Goal: Information Seeking & Learning: Find specific page/section

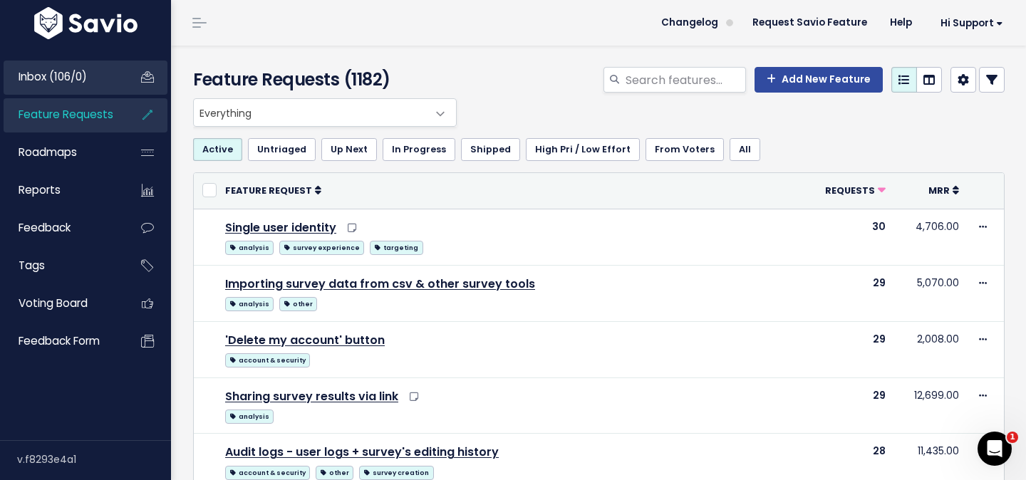
click at [54, 94] on li "Inbox (106/0)" at bounding box center [86, 78] width 164 height 34
click at [54, 87] on link "Inbox (106/0)" at bounding box center [61, 77] width 115 height 33
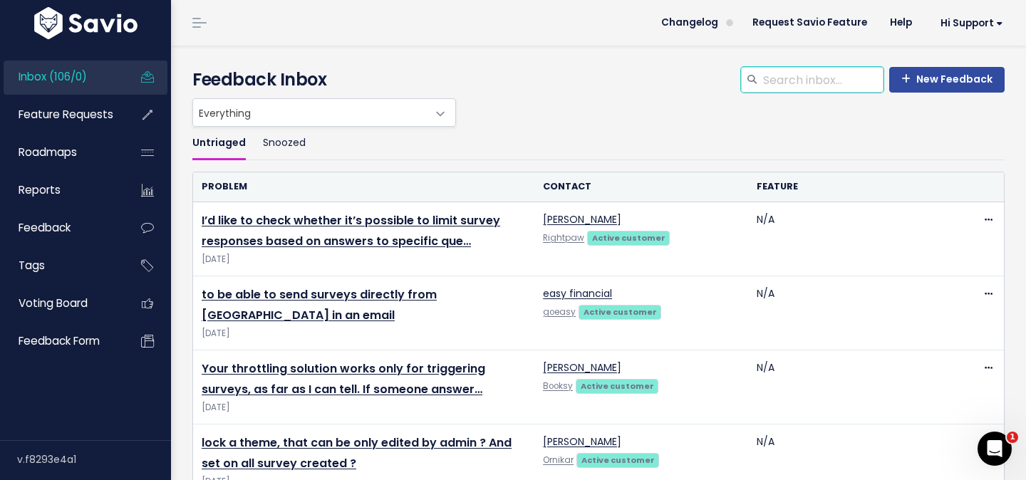
click at [788, 79] on input "search" at bounding box center [823, 80] width 122 height 26
click at [73, 133] on ul "Inbox (106/0) Feature Requests Roadmaps Reports" at bounding box center [86, 210] width 164 height 299
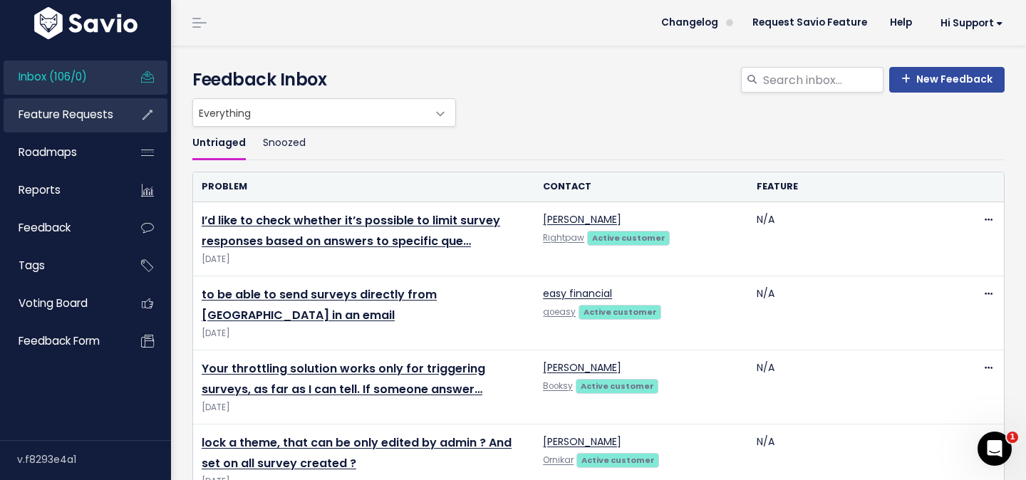
click at [74, 125] on link "Feature Requests" at bounding box center [61, 114] width 115 height 33
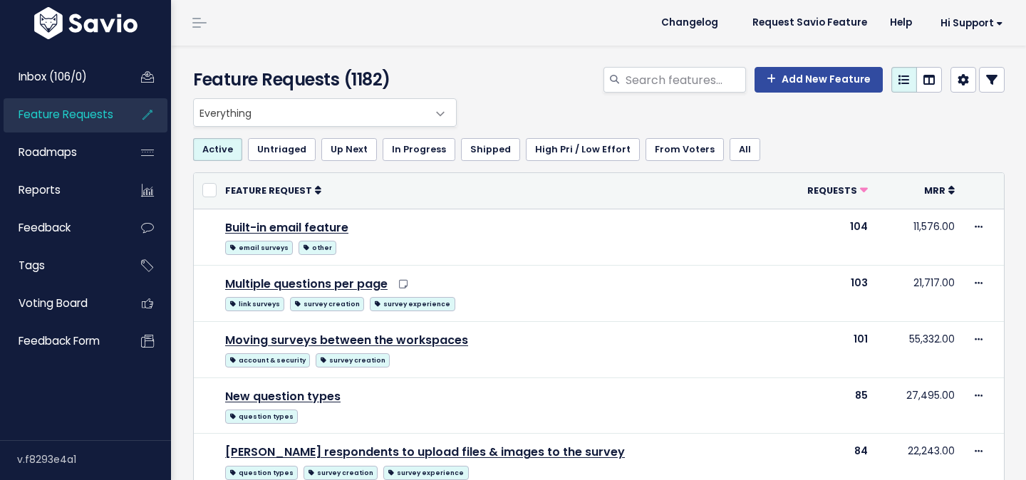
click at [657, 88] on input "search" at bounding box center [685, 80] width 122 height 26
type input "folders"
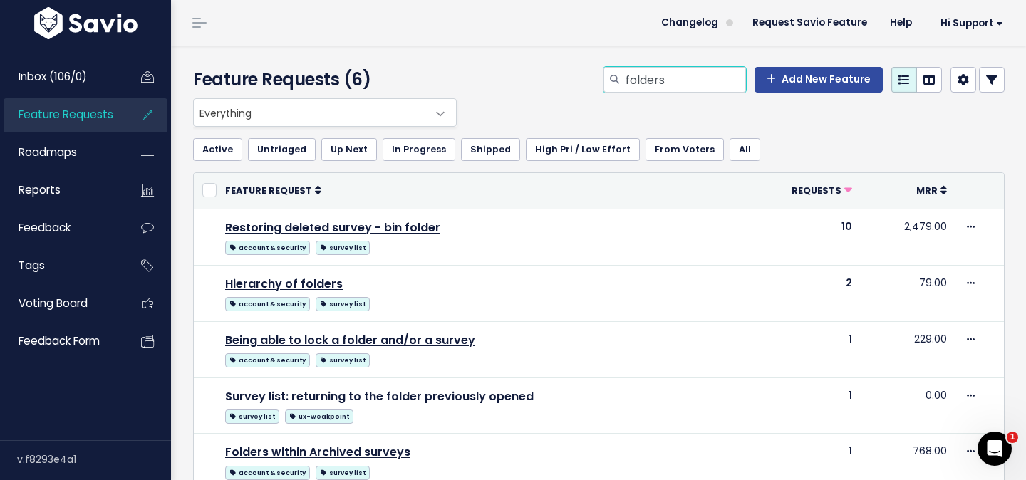
click at [670, 88] on input "folders" at bounding box center [685, 80] width 122 height 26
type input "matrix"
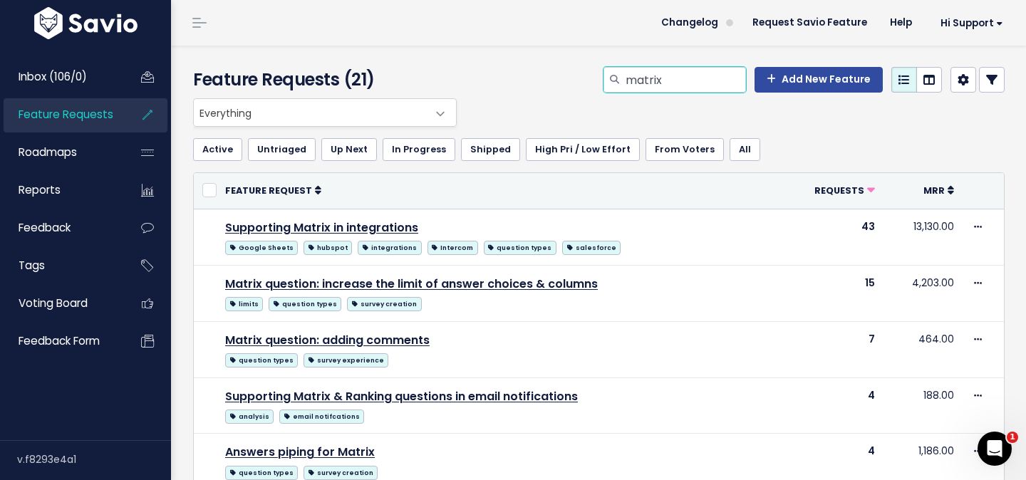
click at [680, 90] on input "matrix" at bounding box center [685, 80] width 122 height 26
type input "trigger website"
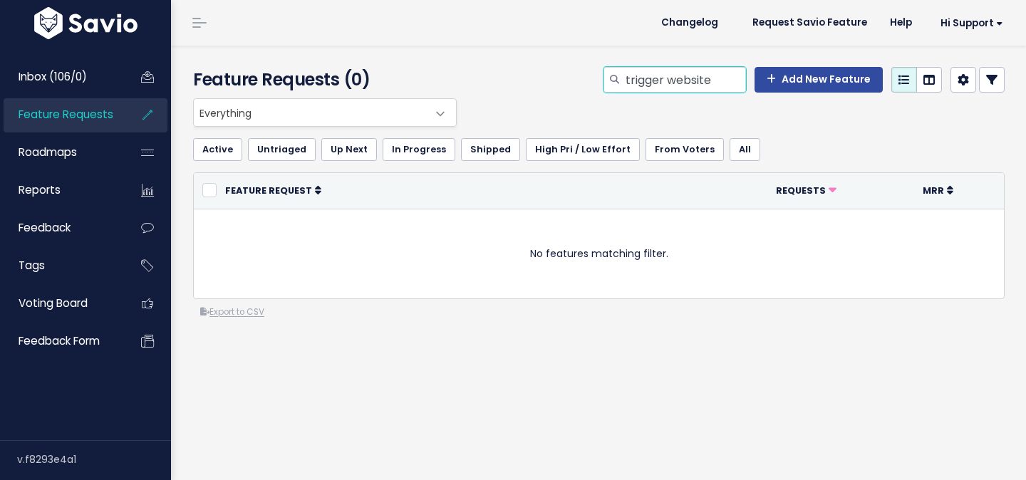
drag, startPoint x: 672, startPoint y: 81, endPoint x: 603, endPoint y: 74, distance: 68.8
click at [603, 76] on div "trigger website Add New Feature" at bounding box center [738, 82] width 556 height 31
type input "website"
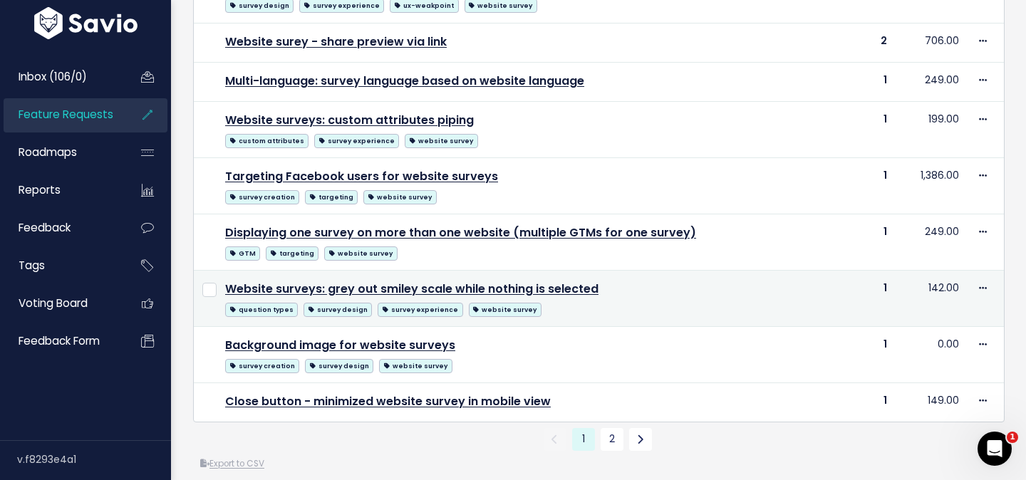
scroll to position [843, 0]
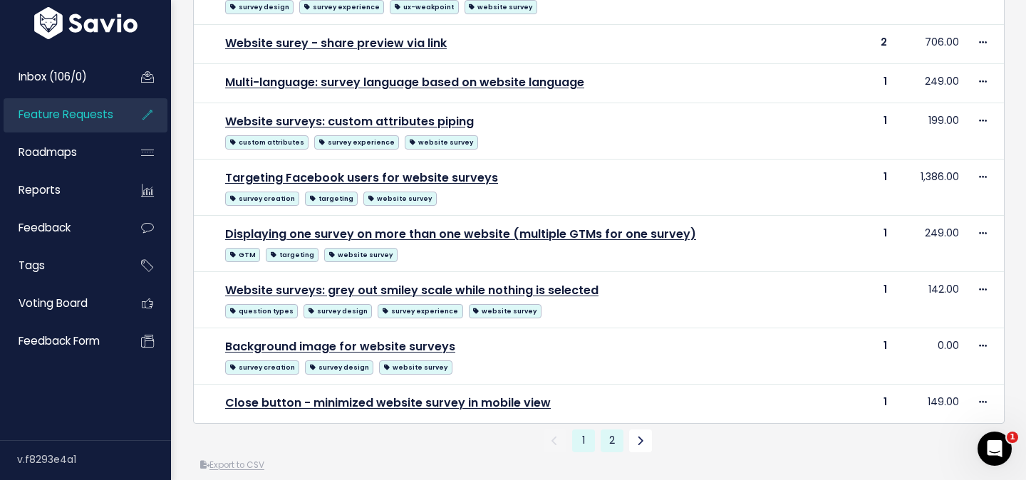
click at [609, 442] on link "2" at bounding box center [612, 441] width 23 height 23
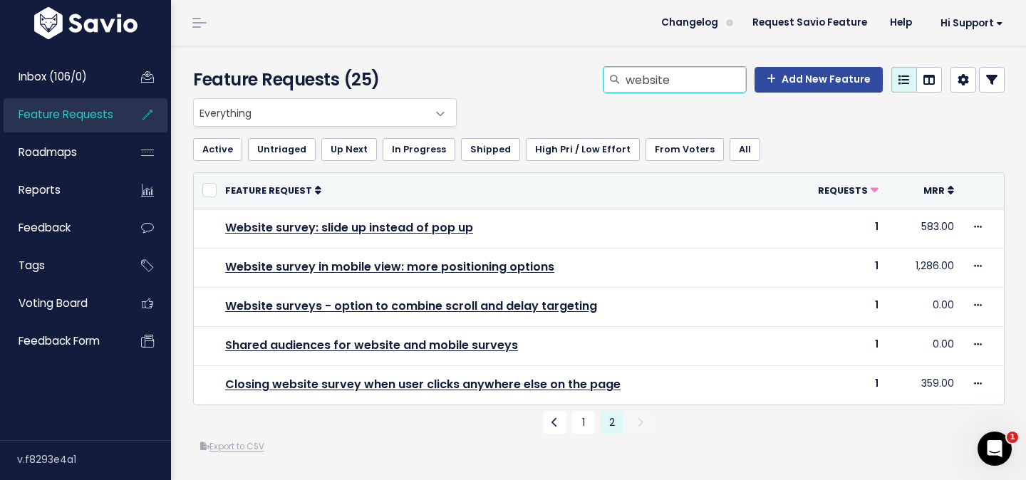
click at [661, 83] on input "website" at bounding box center [685, 80] width 122 height 26
type input "folder"
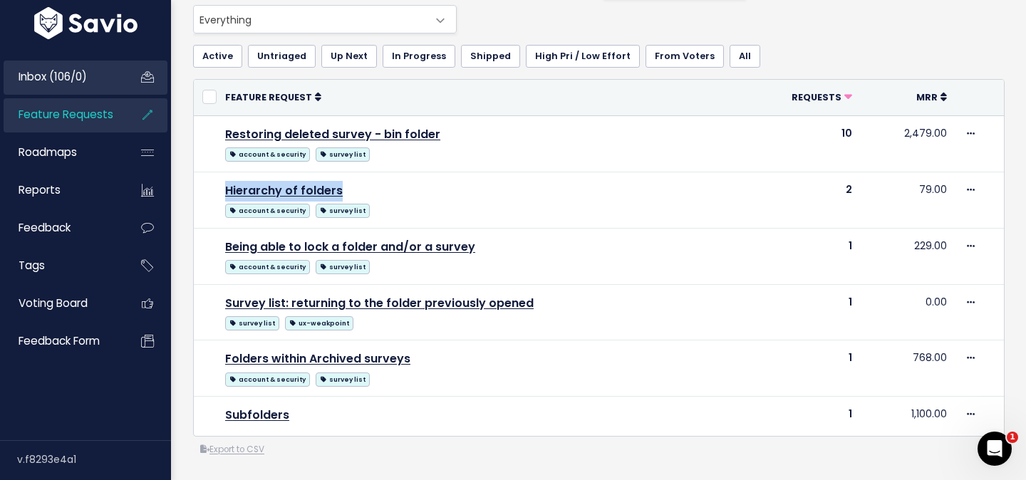
click at [82, 77] on span "Inbox (106/0)" at bounding box center [53, 76] width 68 height 15
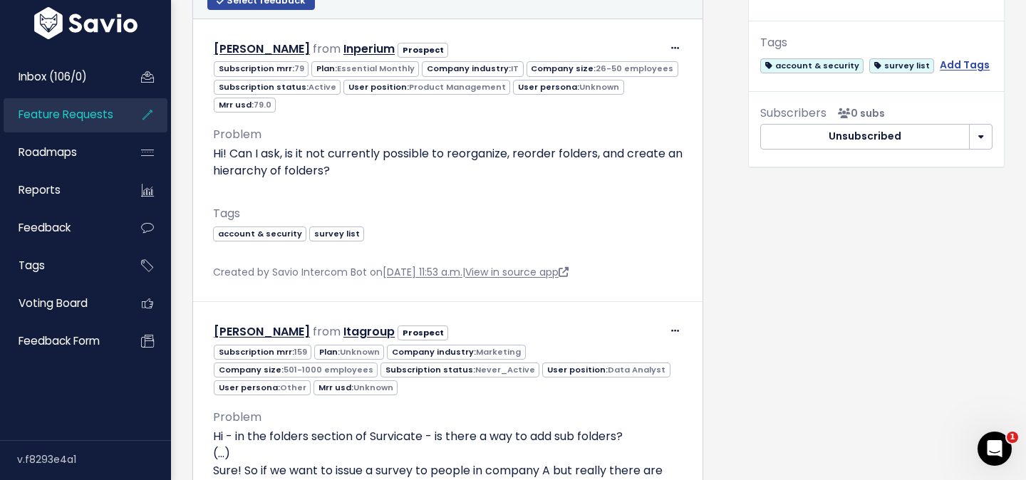
scroll to position [561, 0]
